Goal: Use online tool/utility: Utilize a website feature to perform a specific function

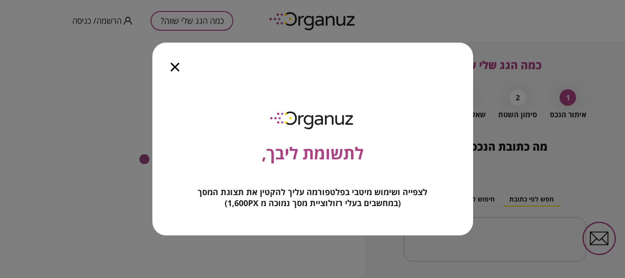
click at [171, 65] on icon "button" at bounding box center [175, 67] width 9 height 9
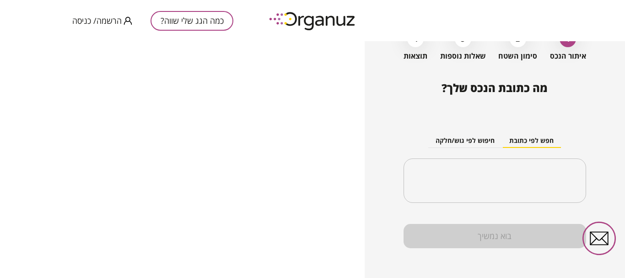
scroll to position [64, 0]
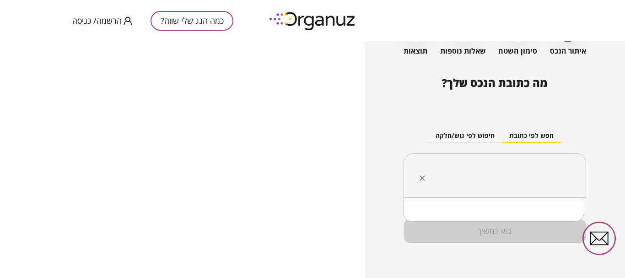
click at [560, 175] on input "text" at bounding box center [497, 175] width 153 height 23
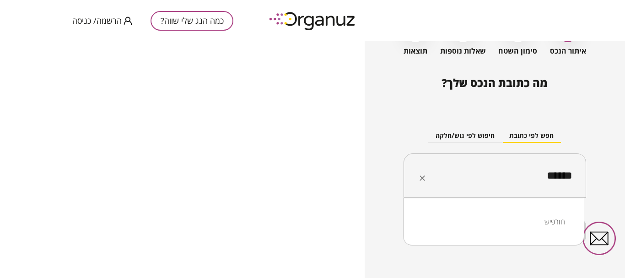
click at [544, 227] on li "חורפיש" at bounding box center [493, 221] width 157 height 16
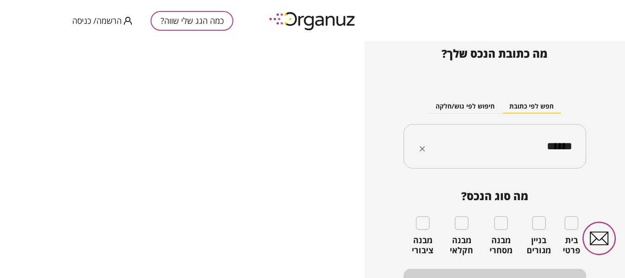
scroll to position [108, 0]
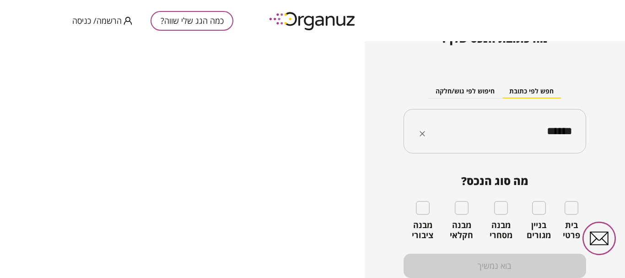
type input "******"
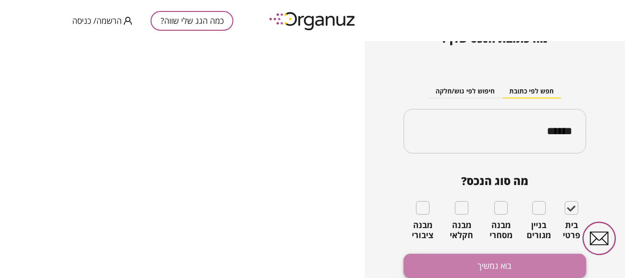
click at [501, 265] on button "בוא נמשיך" at bounding box center [494, 265] width 182 height 24
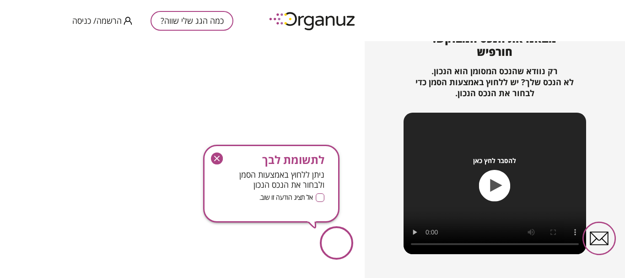
scroll to position [136, 0]
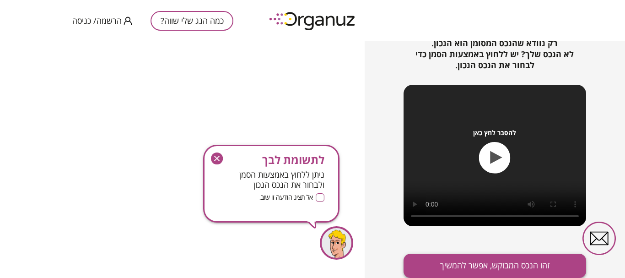
click at [503, 263] on button "זהו הנכס המבוקש, אפשר להמשיך" at bounding box center [494, 265] width 182 height 24
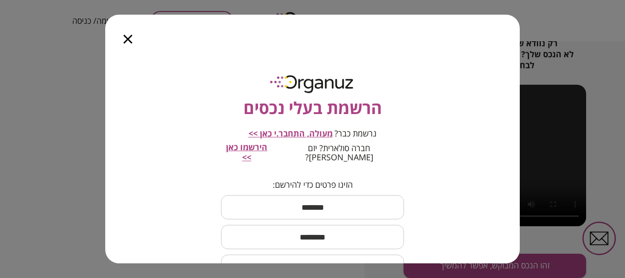
click at [131, 40] on icon "button" at bounding box center [128, 39] width 9 height 9
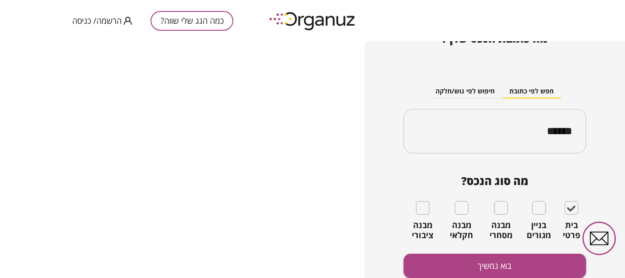
scroll to position [108, 0]
